Goal: Transaction & Acquisition: Purchase product/service

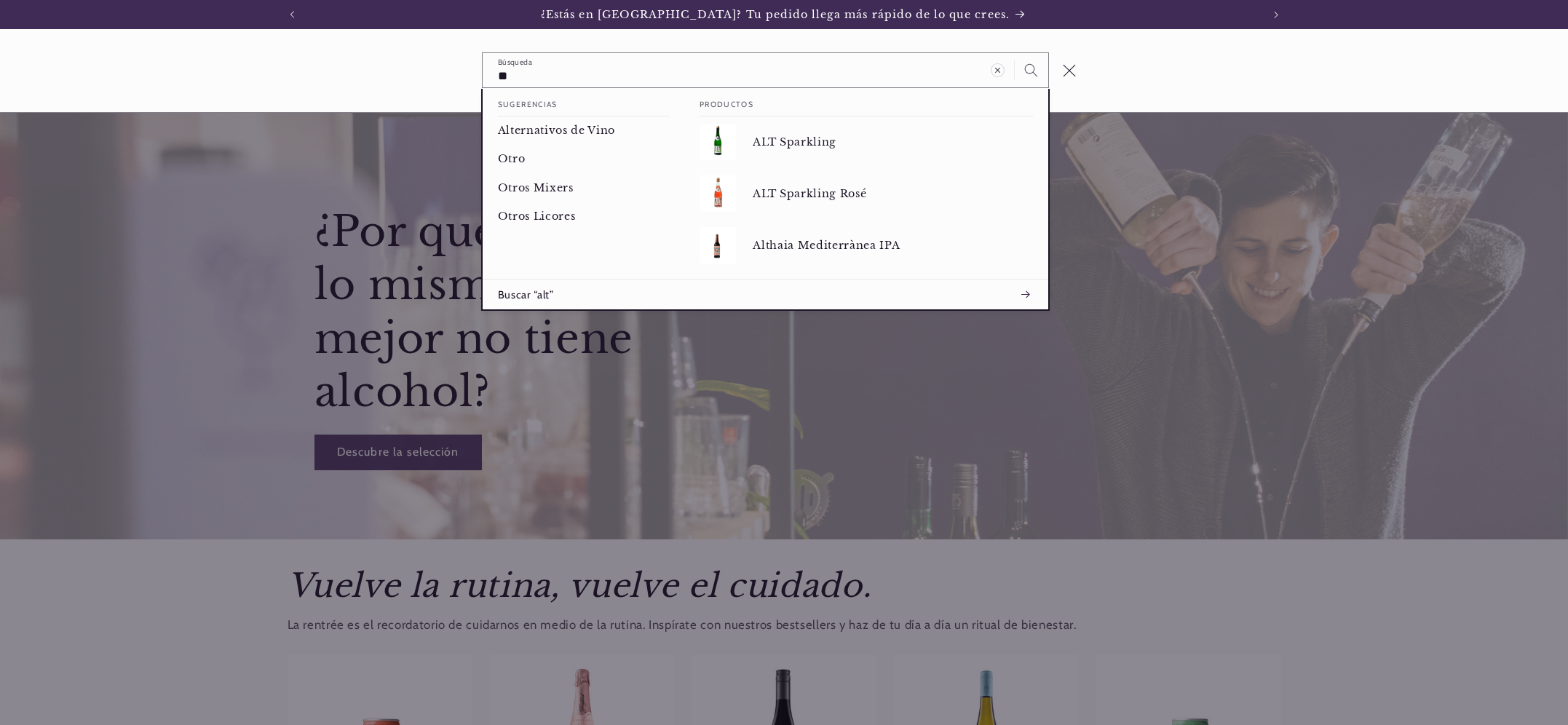
type input "*"
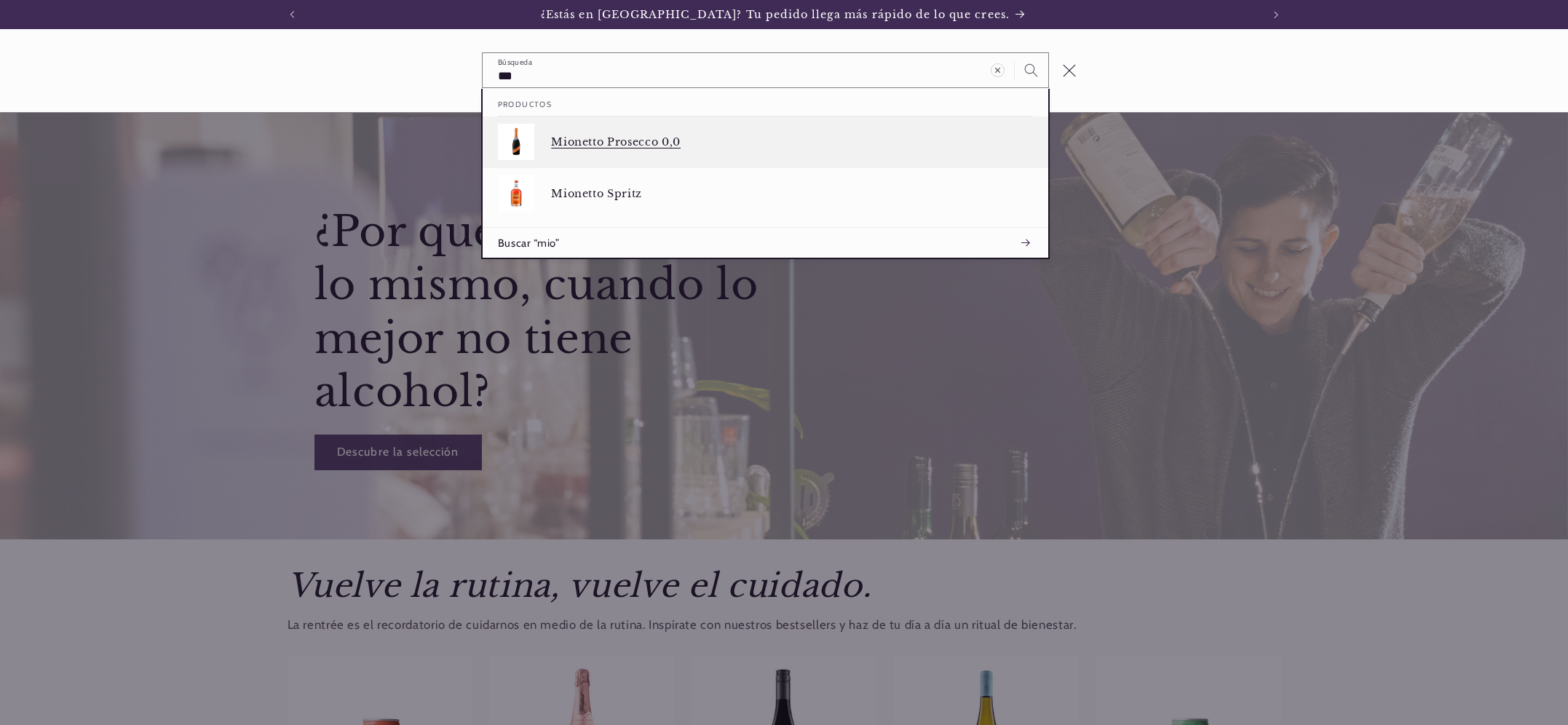
type input "***"
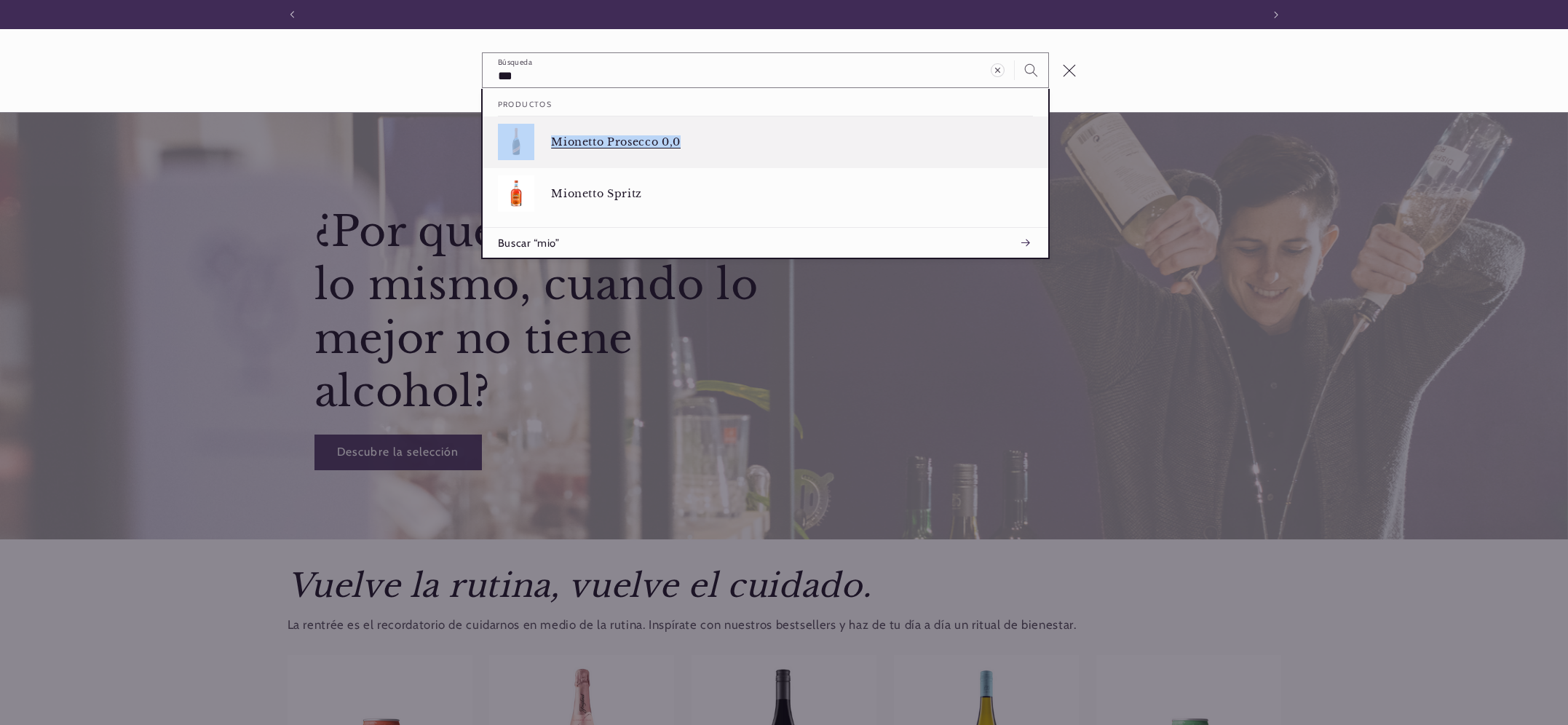
scroll to position [0, 970]
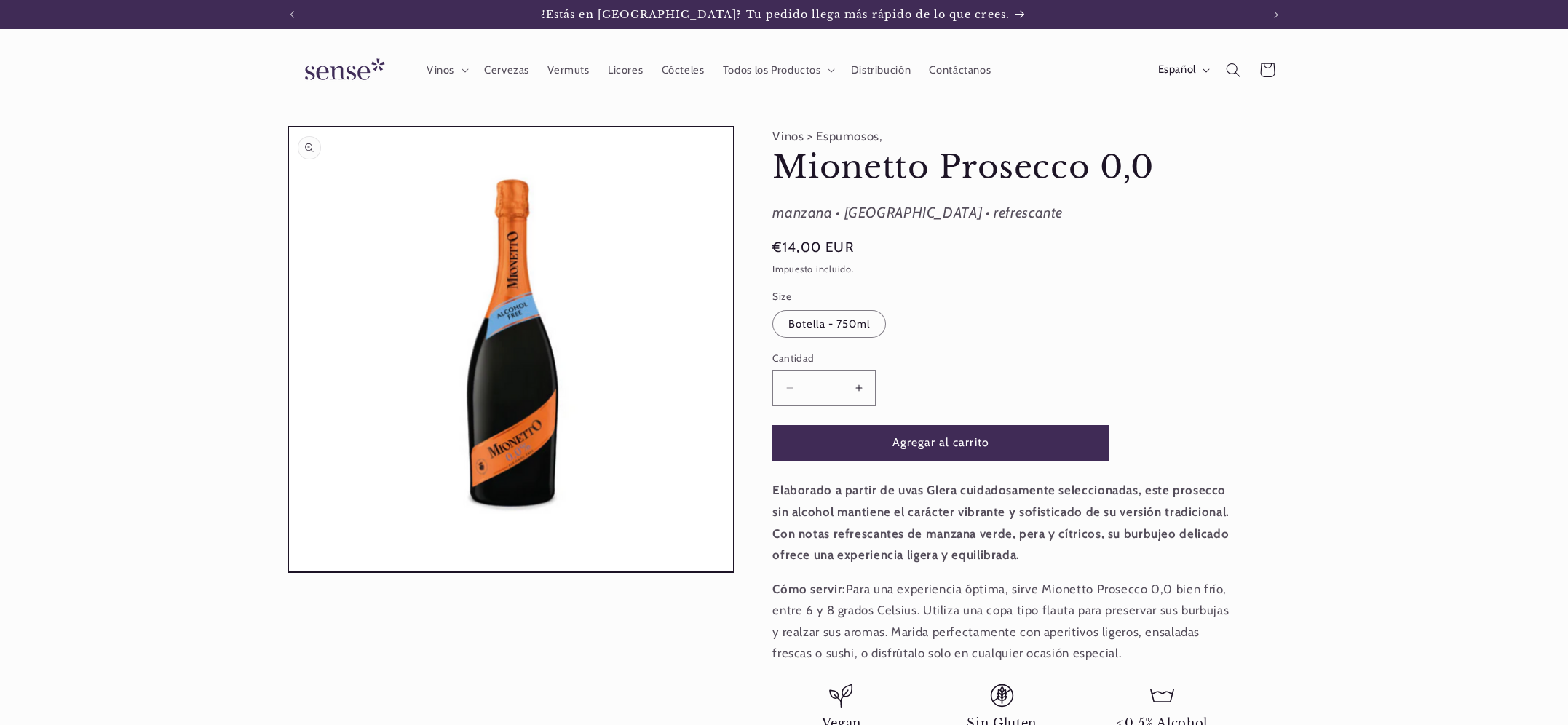
click at [289, 571] on button "Abrir elemento multimedia 1 en una ventana modal" at bounding box center [289, 571] width 0 height 0
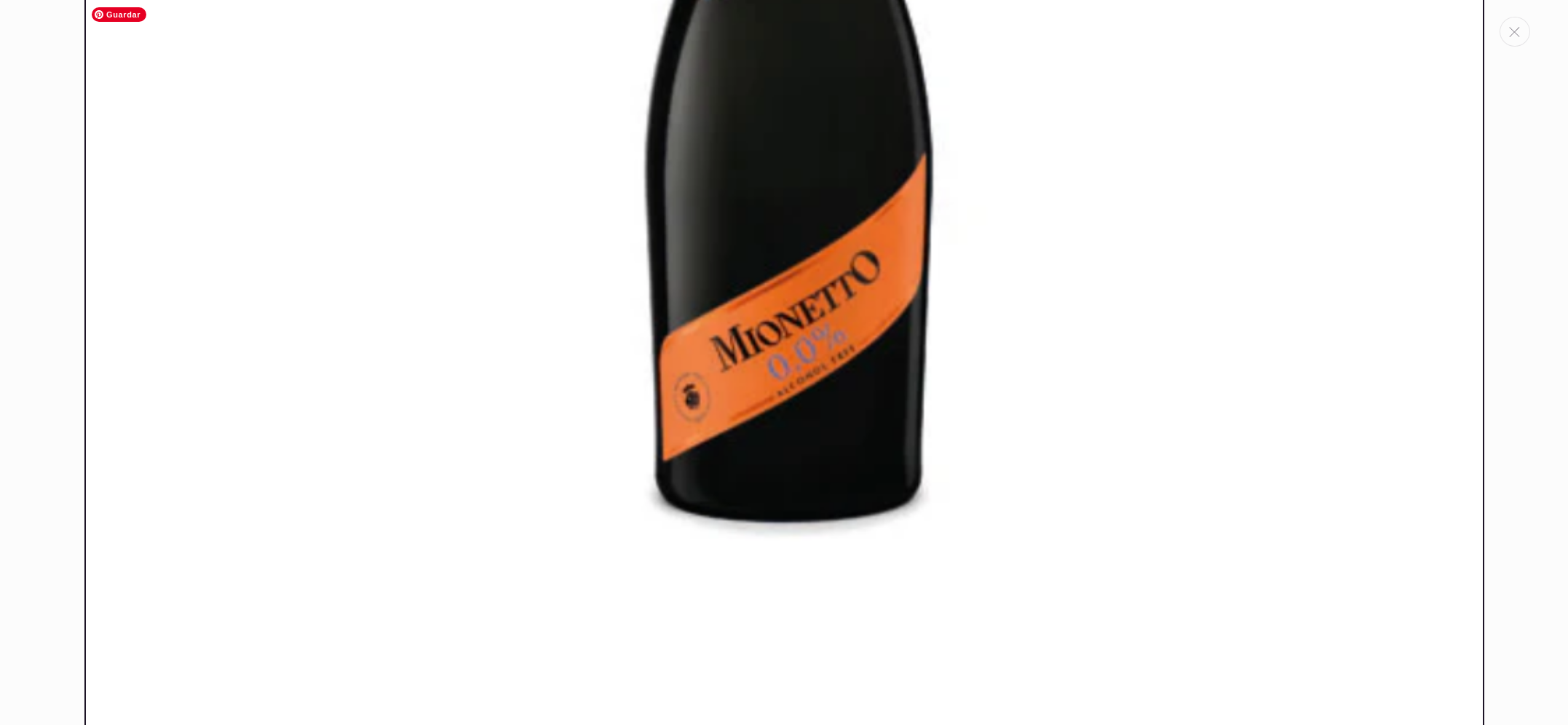
scroll to position [702, 0]
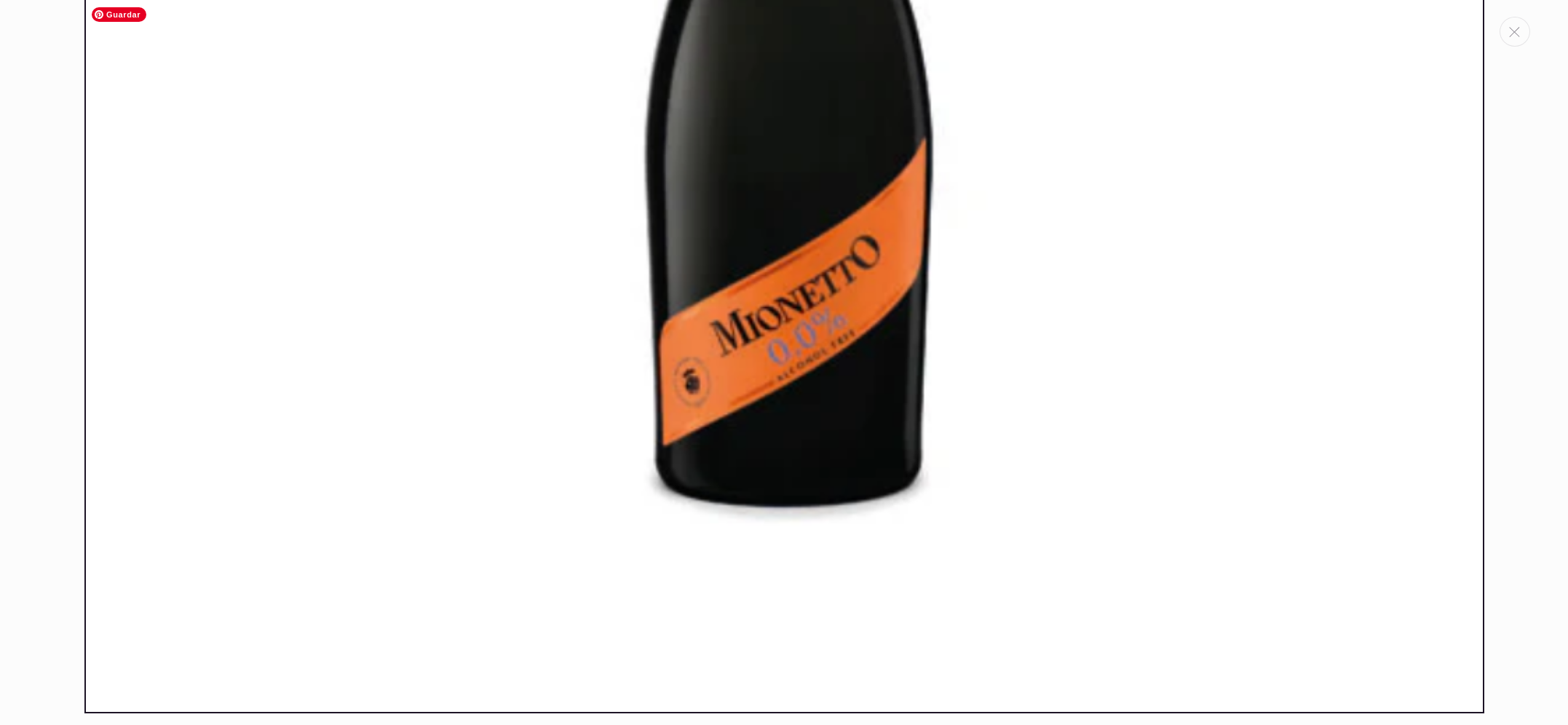
click at [520, 350] on img "Galería multimedia" at bounding box center [784, 14] width 1399 height 1400
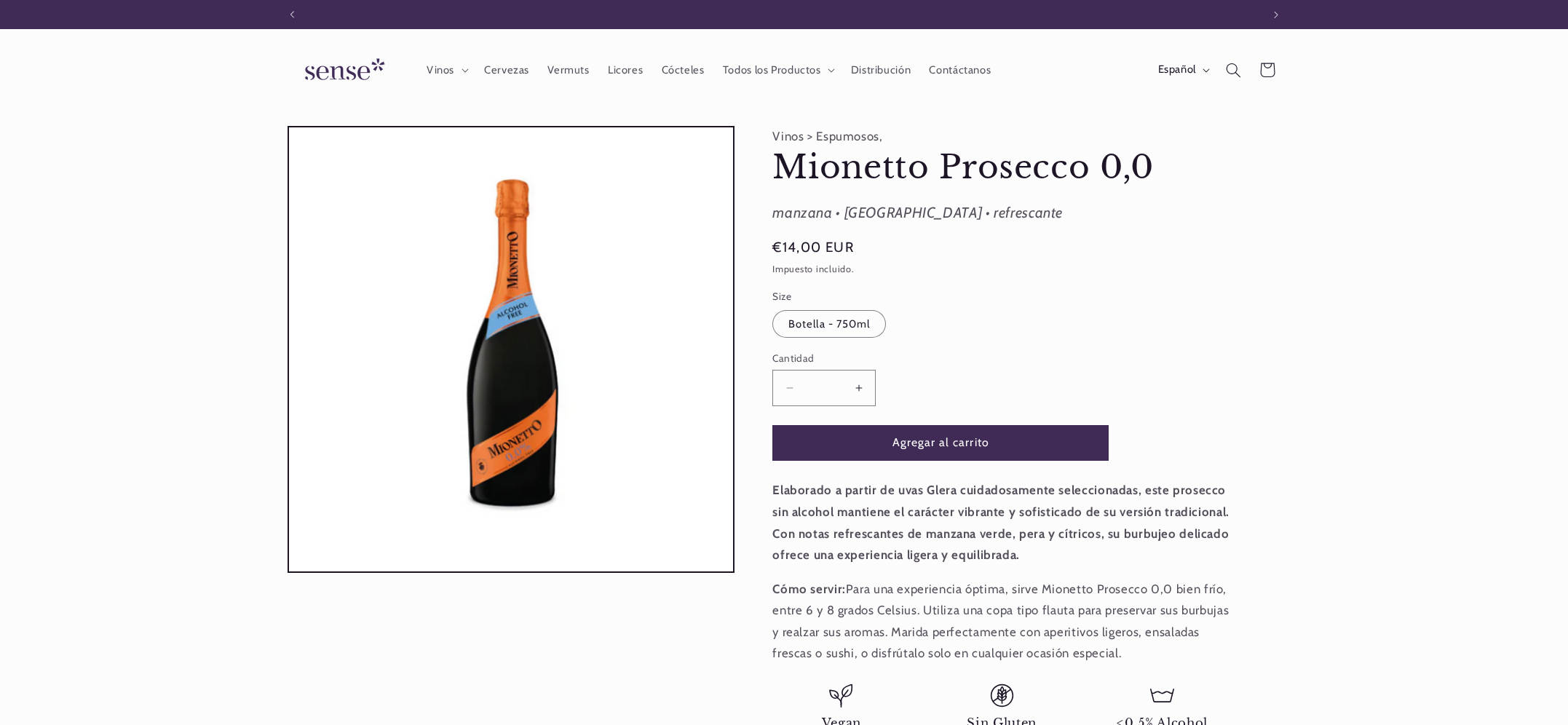
scroll to position [0, 0]
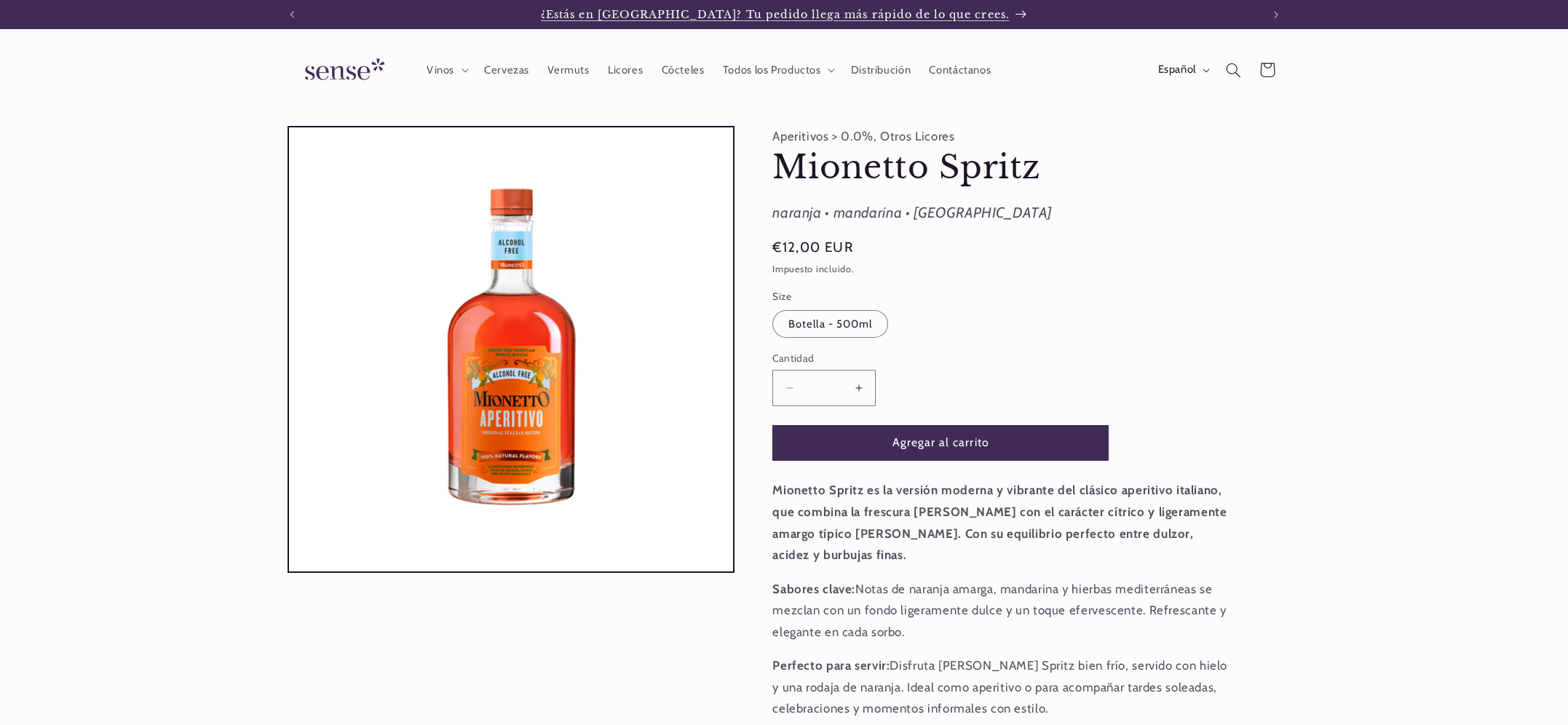
scroll to position [0, 970]
